Goal: Transaction & Acquisition: Obtain resource

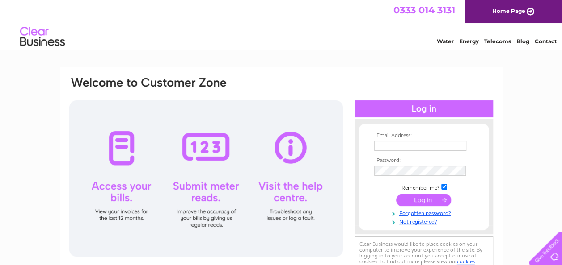
type input "mawbuild@yahoo.co.uk"
click at [425, 199] on input "submit" at bounding box center [423, 200] width 55 height 13
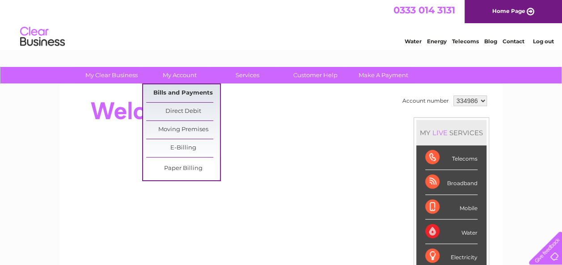
click at [175, 97] on link "Bills and Payments" at bounding box center [183, 93] width 74 height 18
click at [176, 94] on link "Bills and Payments" at bounding box center [183, 93] width 74 height 18
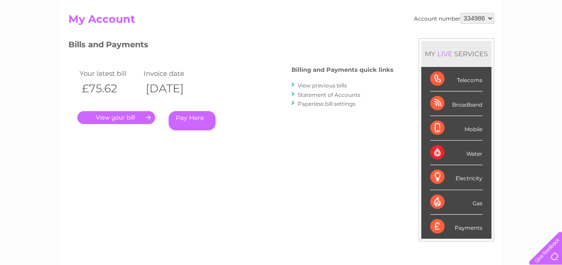
click at [119, 117] on link "." at bounding box center [116, 117] width 78 height 13
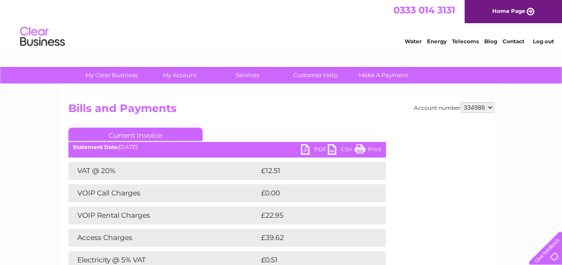
click at [309, 150] on link "PDF" at bounding box center [314, 150] width 27 height 13
click at [547, 43] on link "Log out" at bounding box center [542, 41] width 21 height 7
